Goal: Information Seeking & Learning: Compare options

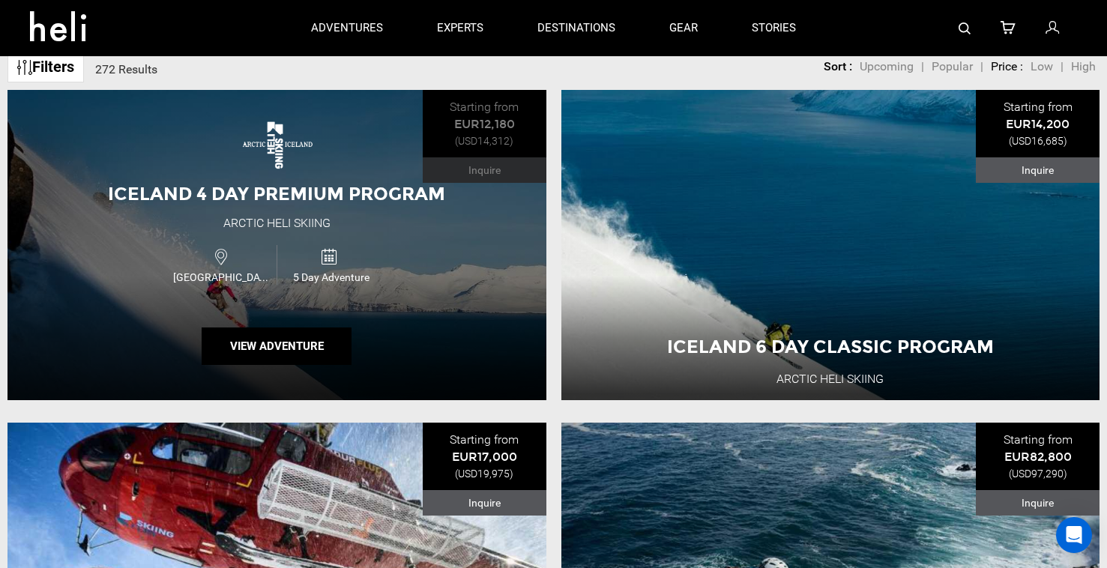
scroll to position [156, 0]
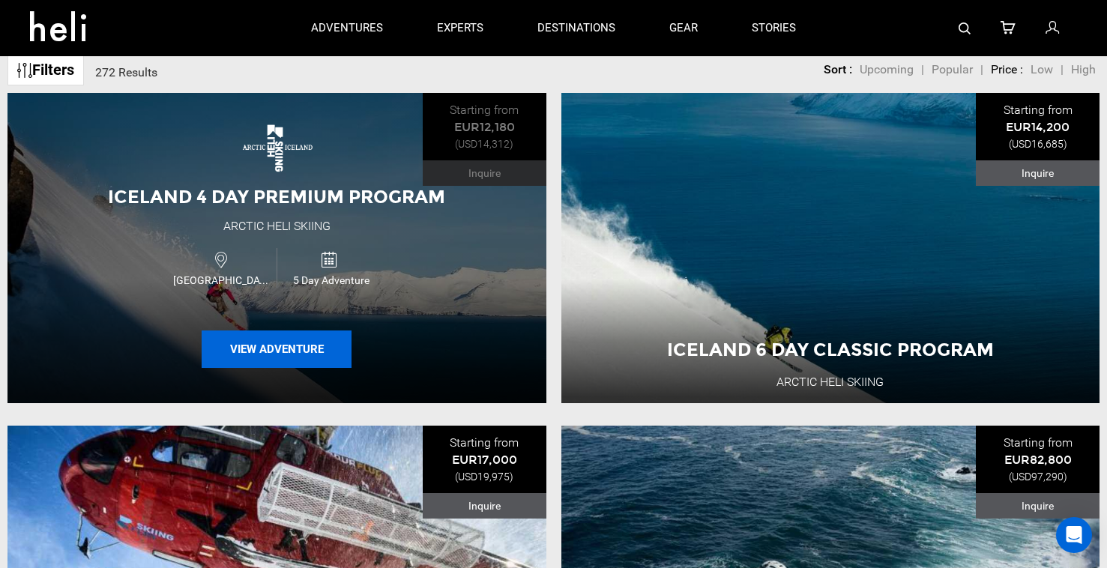
click at [283, 343] on button "View Adventure" at bounding box center [277, 349] width 150 height 37
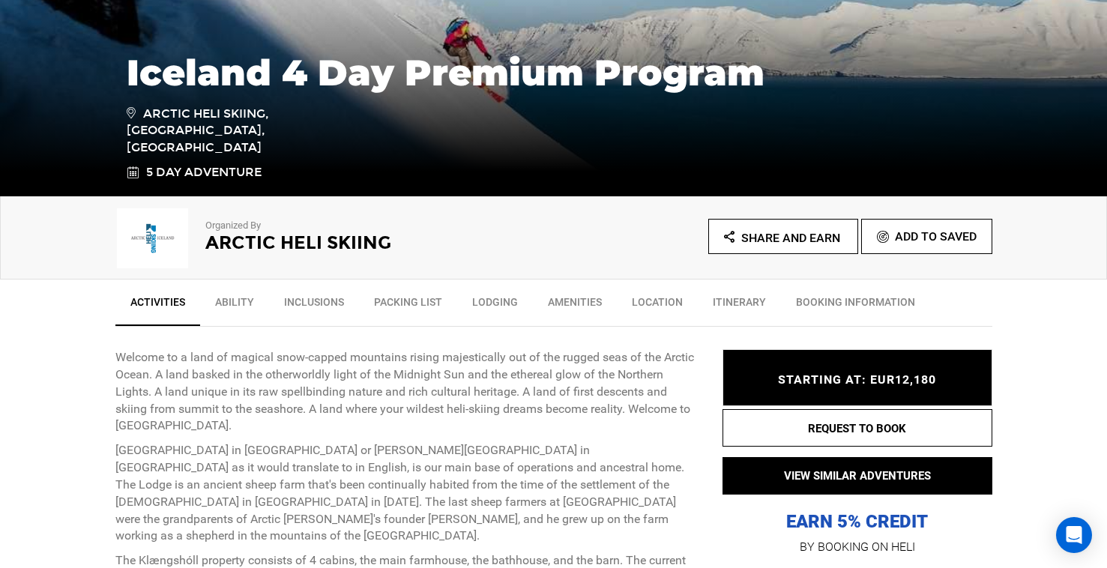
scroll to position [311, 0]
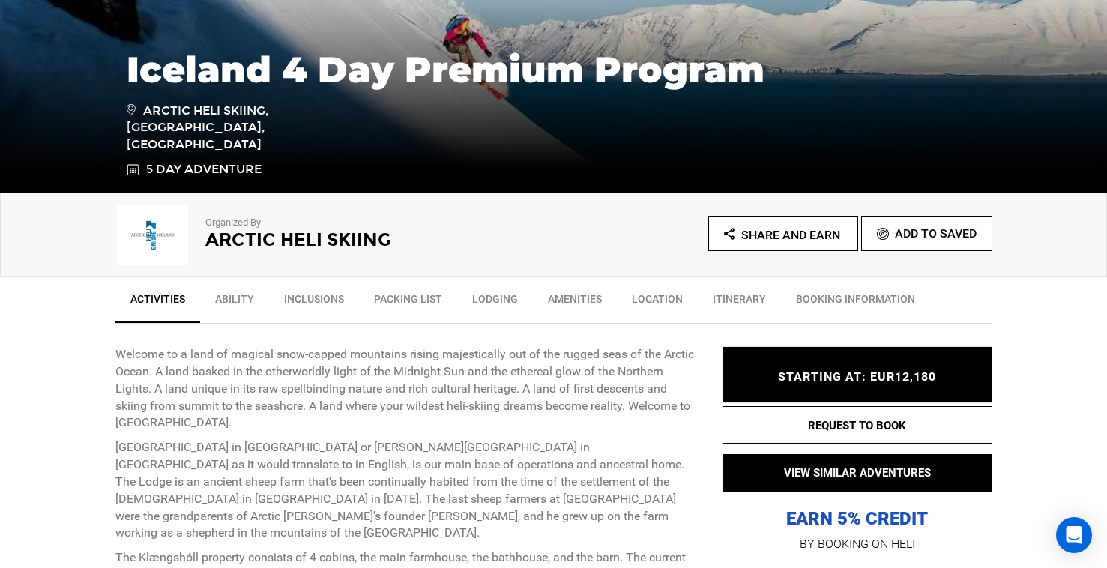
click at [468, 302] on link "Lodging" at bounding box center [495, 302] width 76 height 37
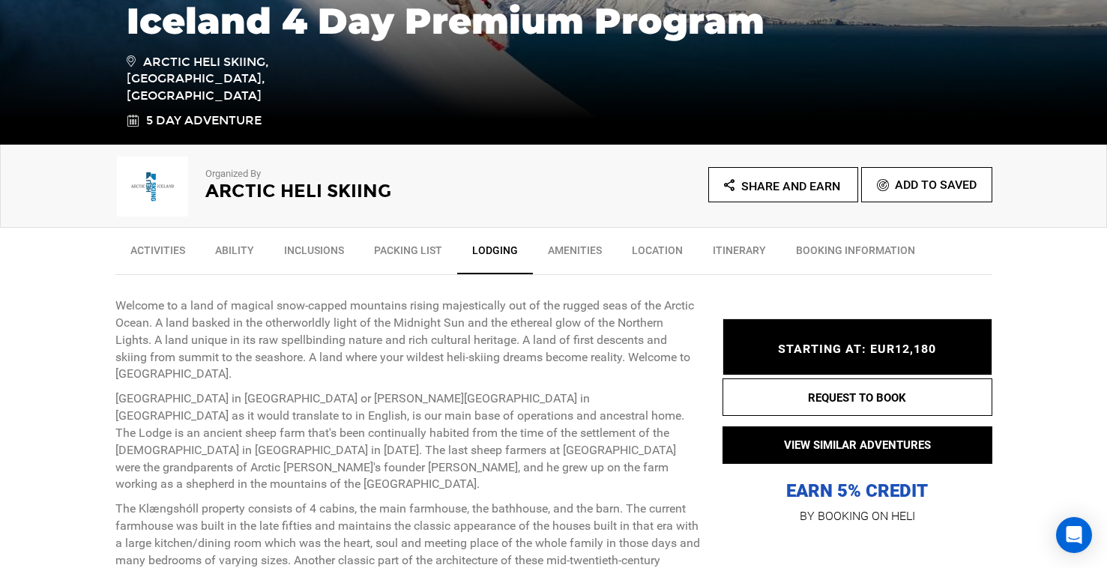
scroll to position [364, 0]
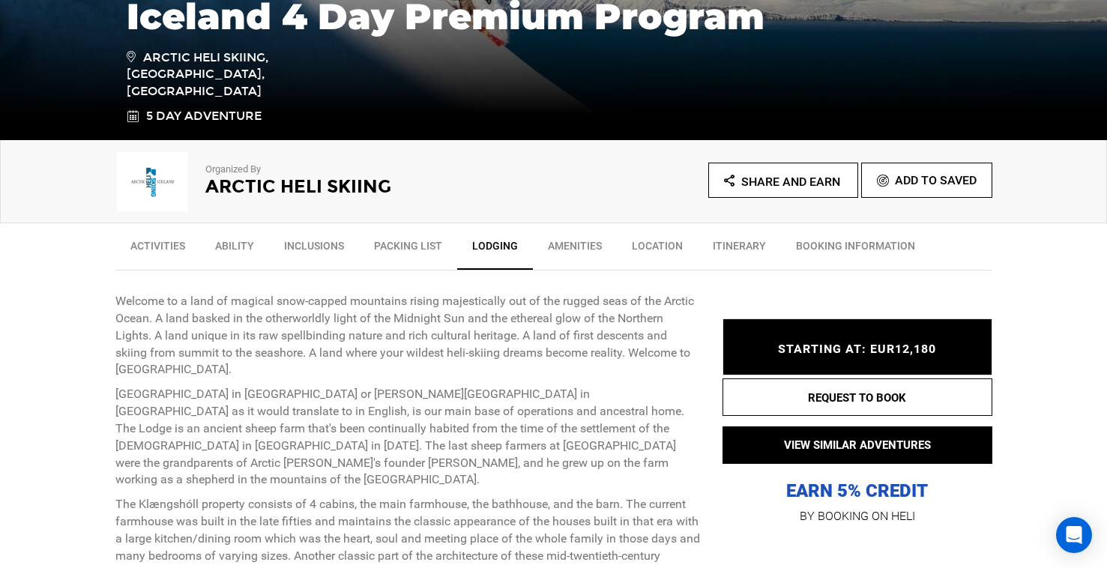
click at [542, 244] on link "Amenities" at bounding box center [575, 249] width 84 height 37
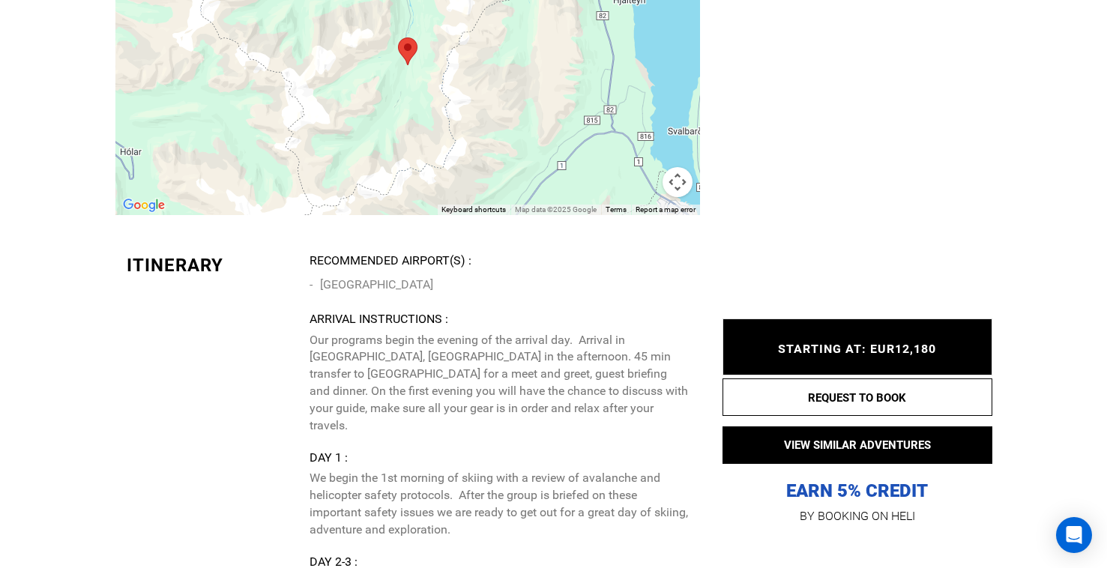
scroll to position [3615, 0]
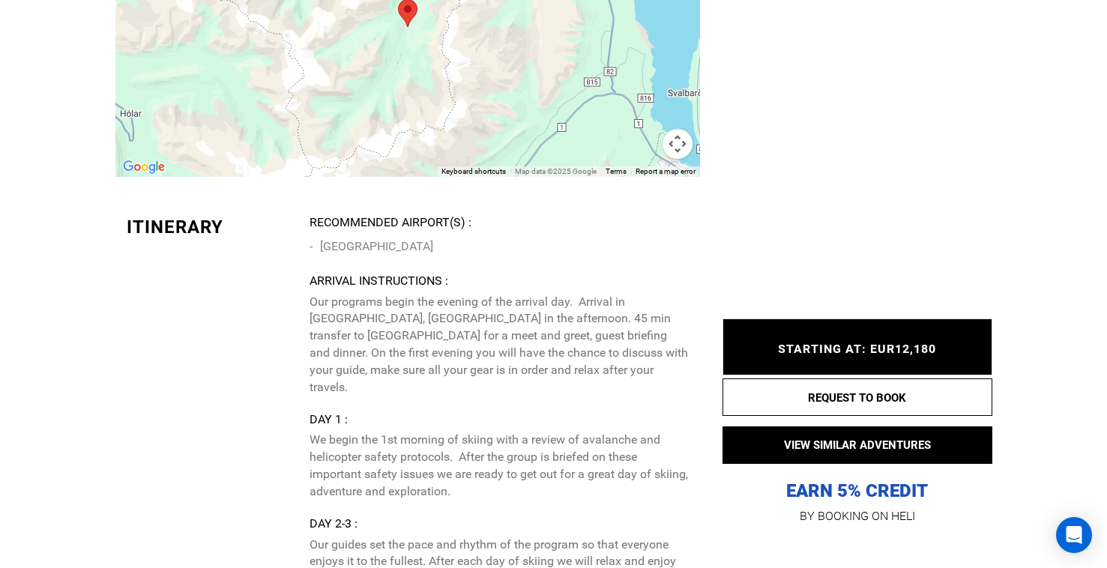
type input "Ski & Ride"
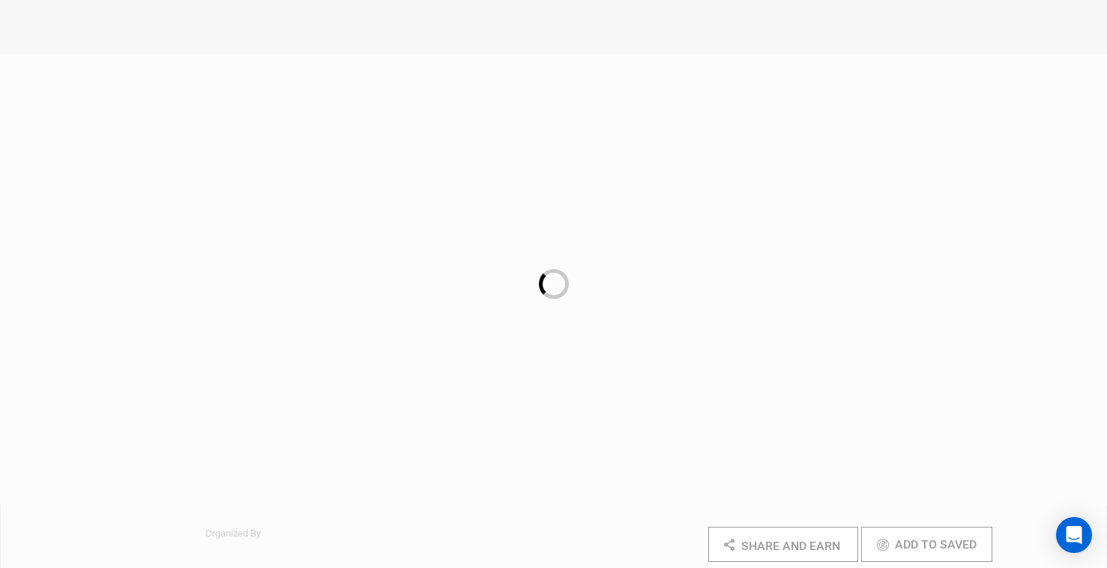
scroll to position [1944, 0]
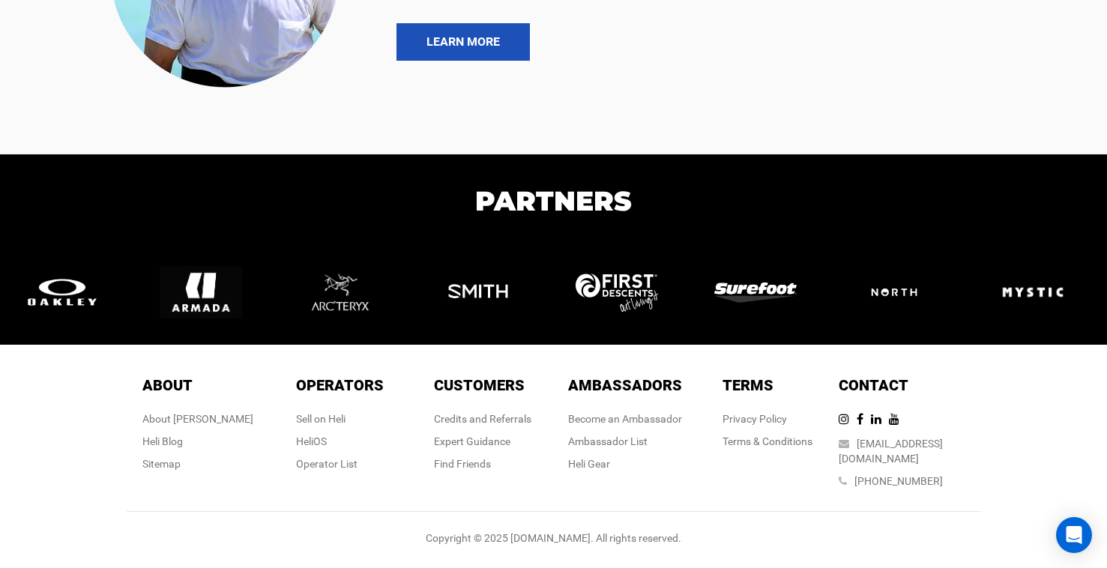
scroll to position [1944, 0]
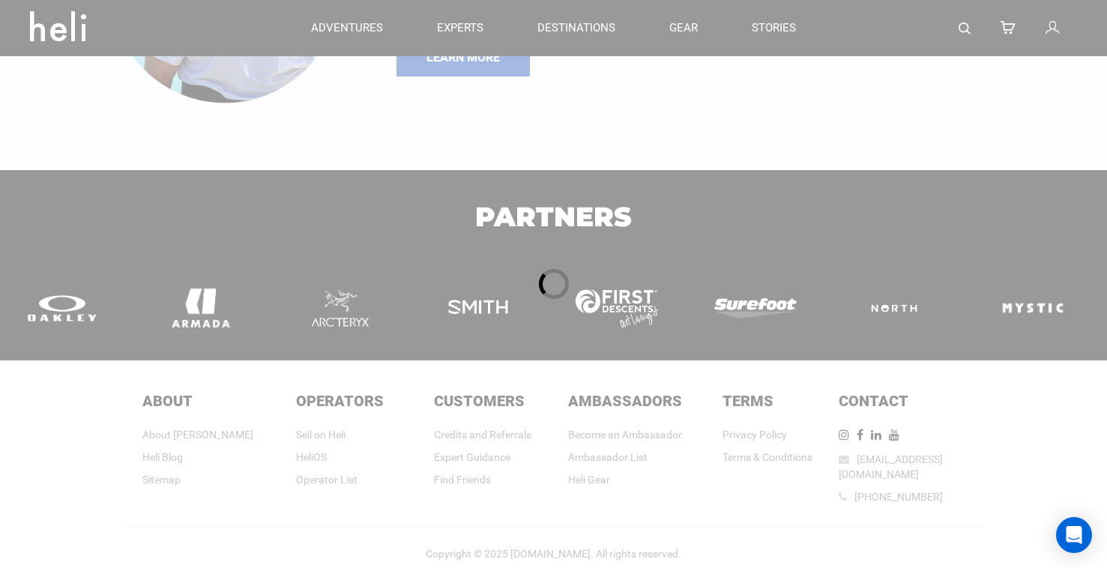
type input "Ski & Ride"
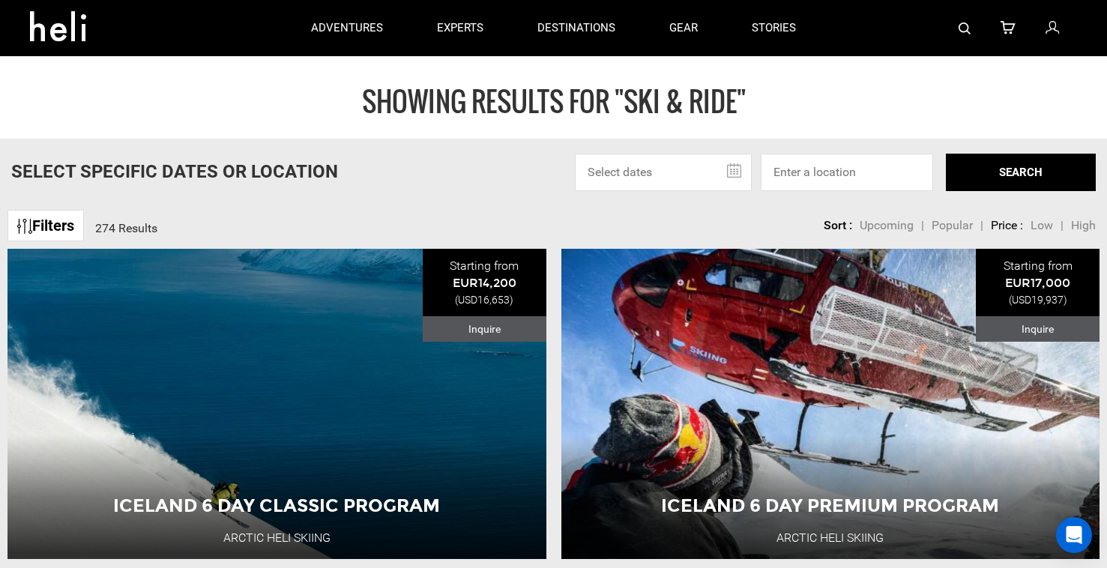
click at [740, 175] on input "text" at bounding box center [663, 172] width 177 height 37
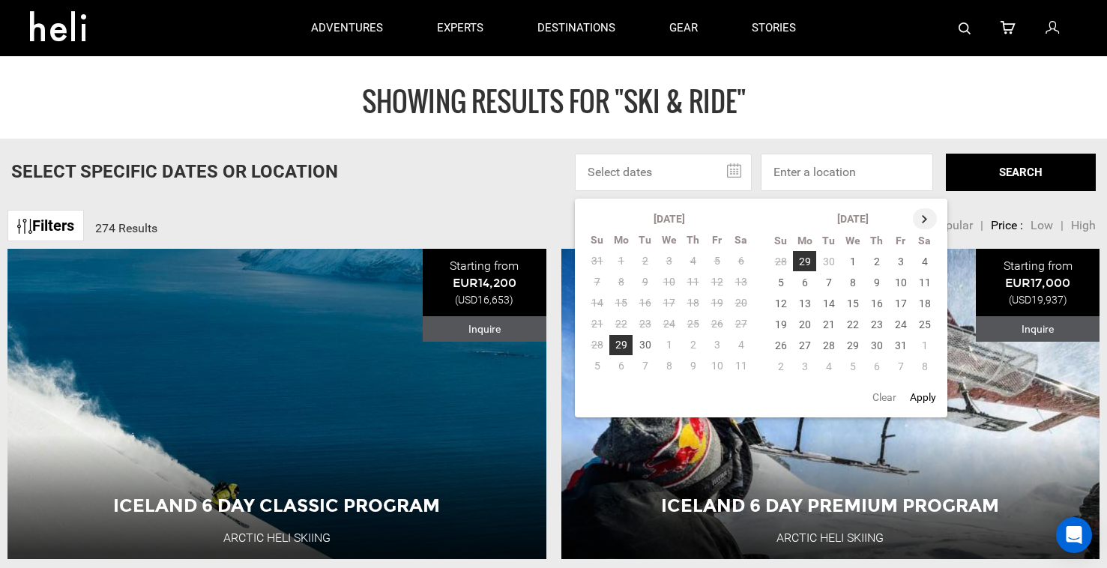
click at [927, 223] on th at bounding box center [925, 218] width 24 height 21
click at [927, 223] on th at bounding box center [926, 218] width 24 height 21
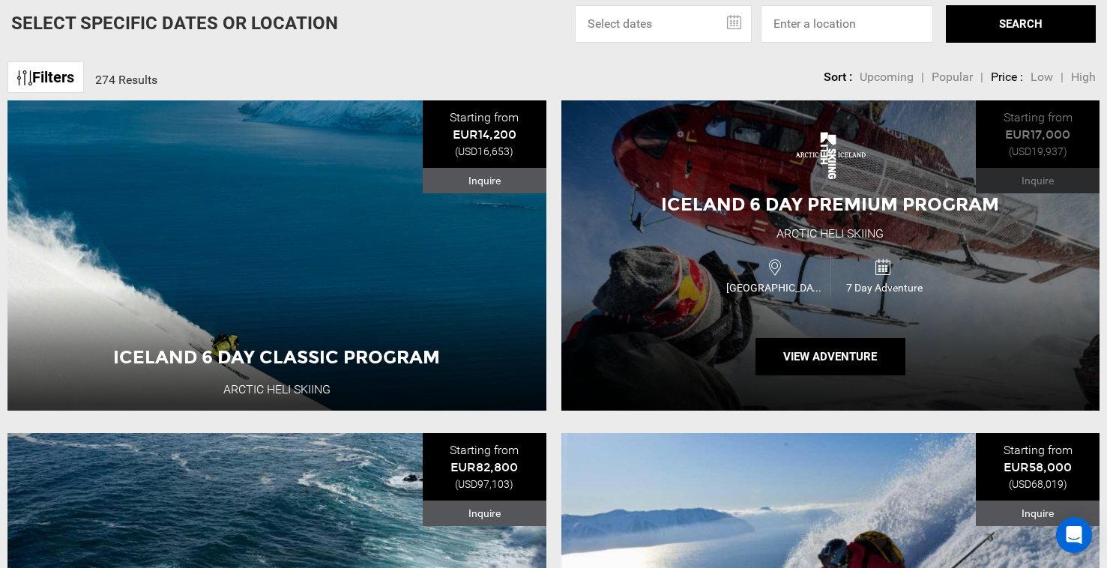
scroll to position [172, 0]
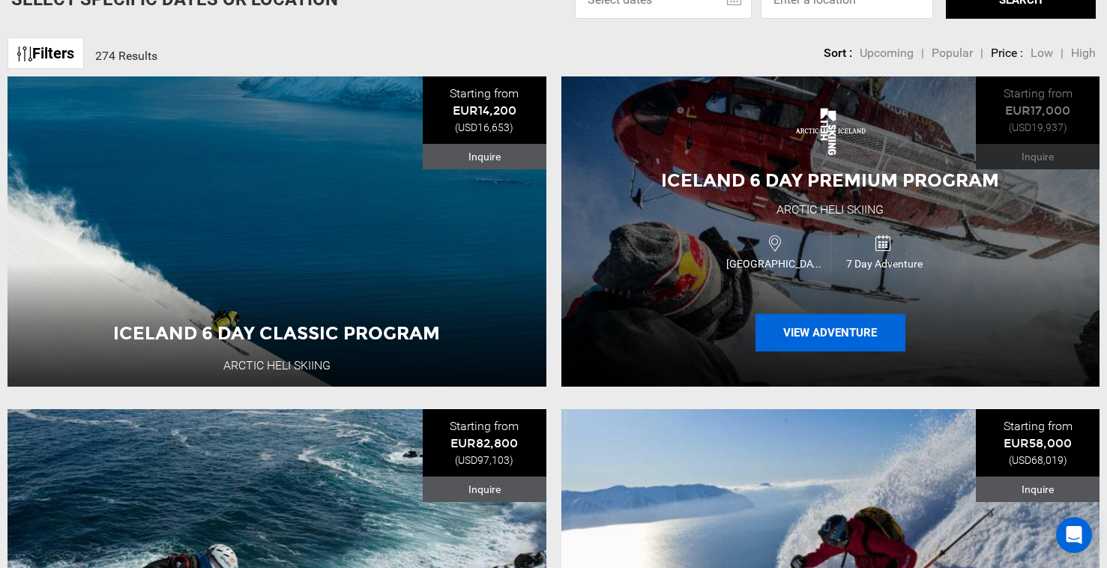
click at [802, 333] on button "View Adventure" at bounding box center [830, 332] width 150 height 37
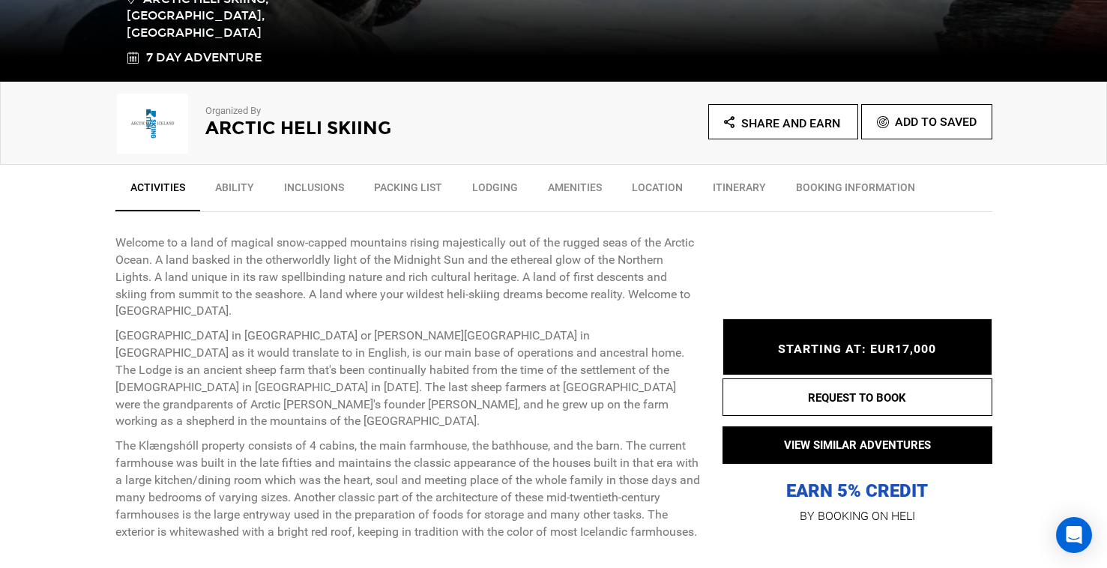
scroll to position [423, 0]
click at [505, 185] on link "Lodging" at bounding box center [495, 190] width 76 height 37
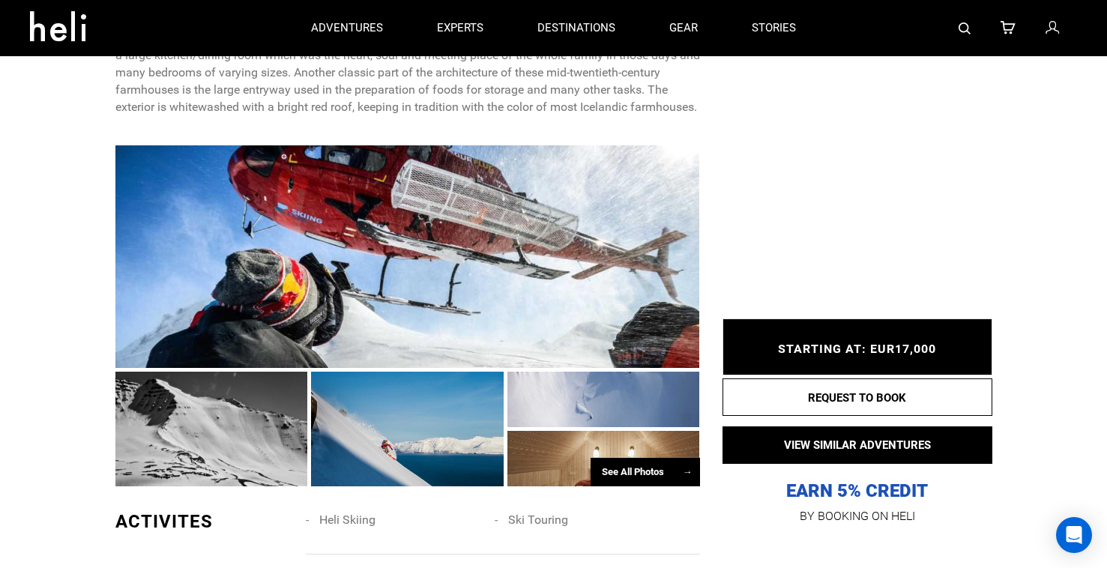
scroll to position [704, 0]
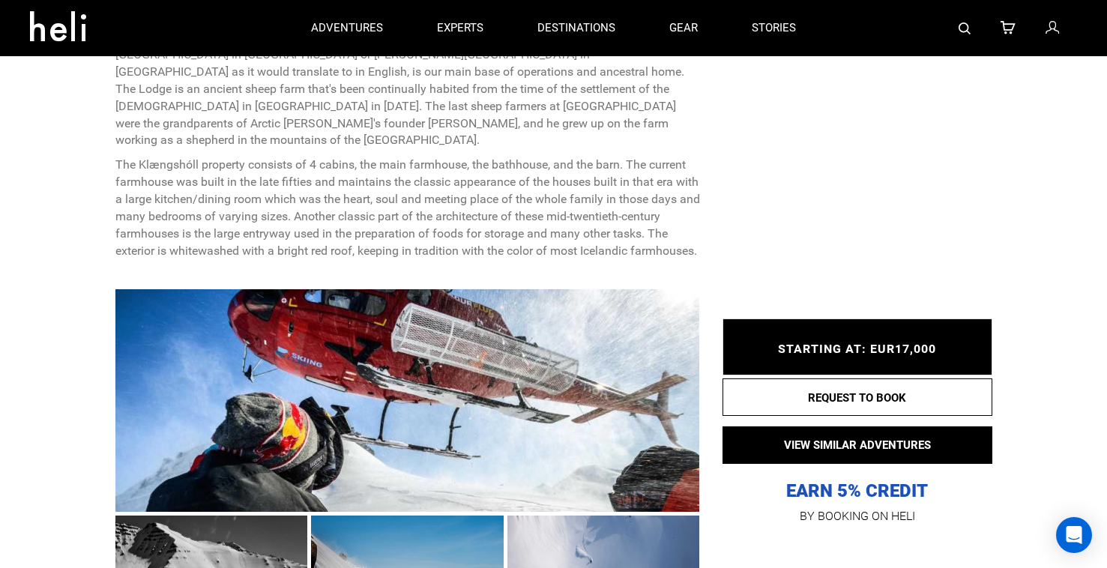
type input "Ski & Ride"
